Goal: Navigation & Orientation: Find specific page/section

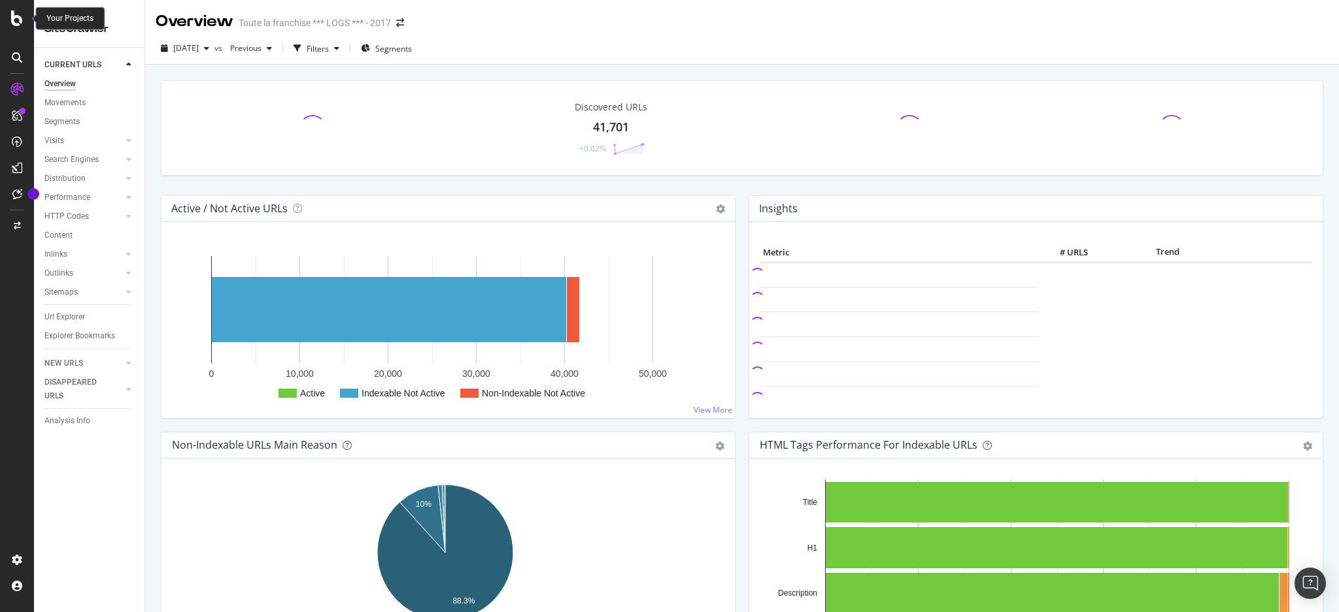
click at [12, 18] on icon at bounding box center [17, 18] width 12 height 16
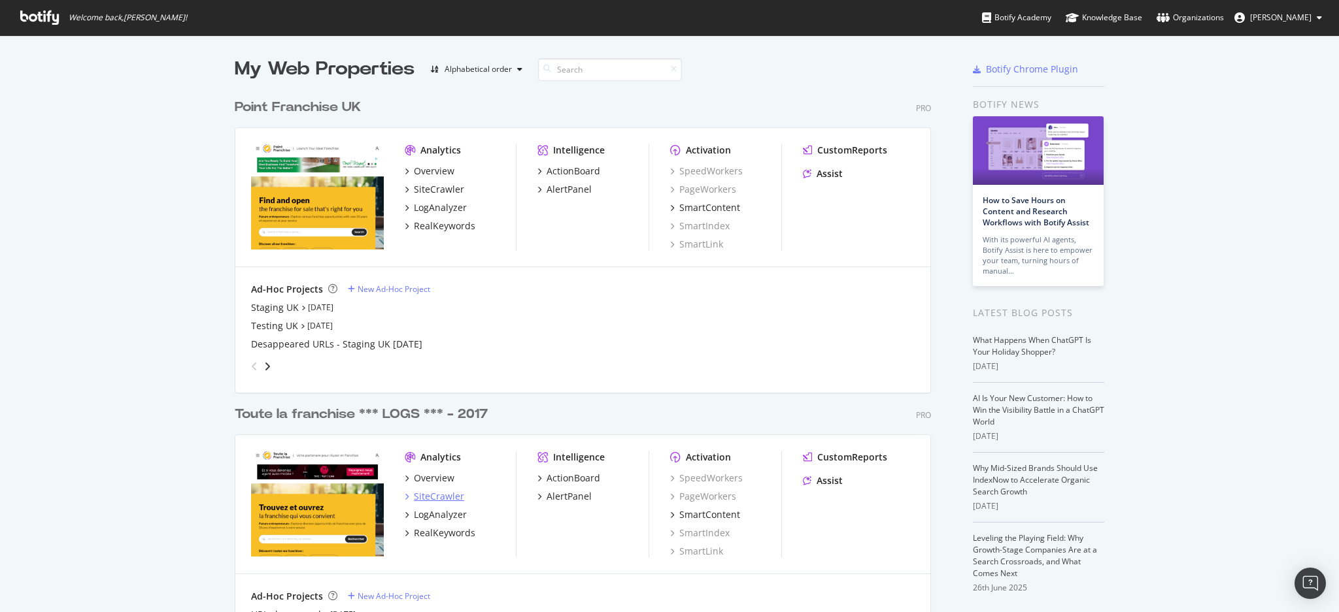
click at [446, 496] on div "SiteCrawler" at bounding box center [439, 496] width 50 height 13
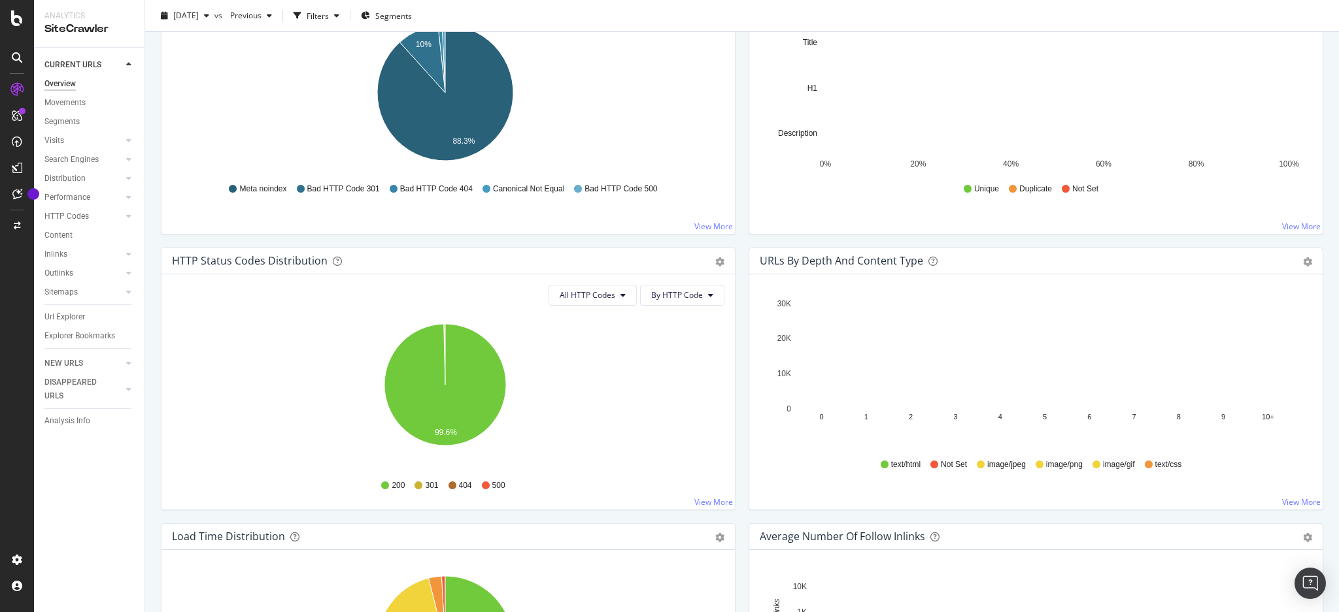
scroll to position [722, 0]
